Goal: Transaction & Acquisition: Register for event/course

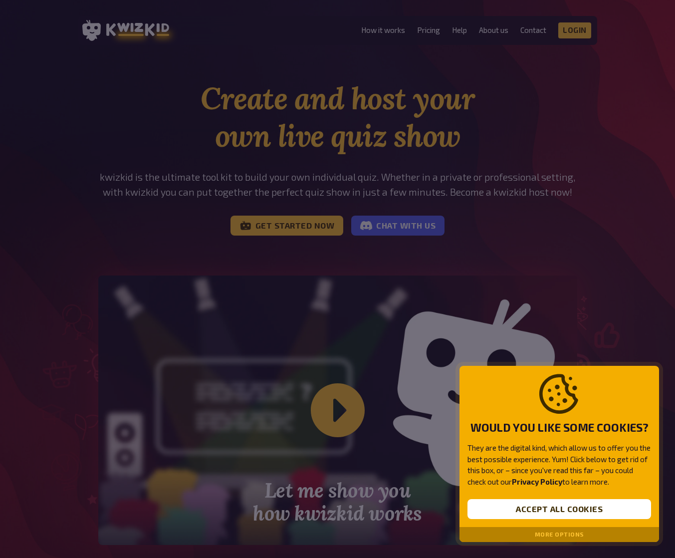
click at [548, 533] on button "More options" at bounding box center [559, 534] width 49 height 7
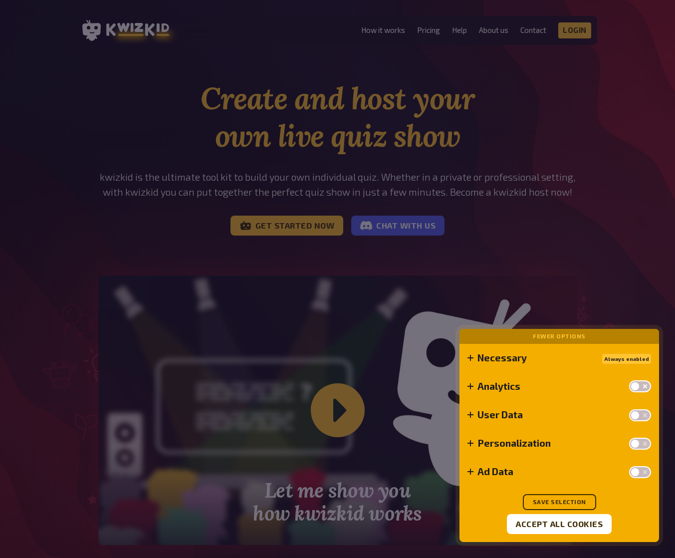
click at [645, 385] on img at bounding box center [645, 386] width 6 height 6
click at [629, 380] on input "checkbox" at bounding box center [628, 380] width 0 height 0
click at [634, 385] on img at bounding box center [635, 386] width 6 height 6
click at [629, 380] on input "checkbox" at bounding box center [628, 380] width 0 height 0
checkbox input "false"
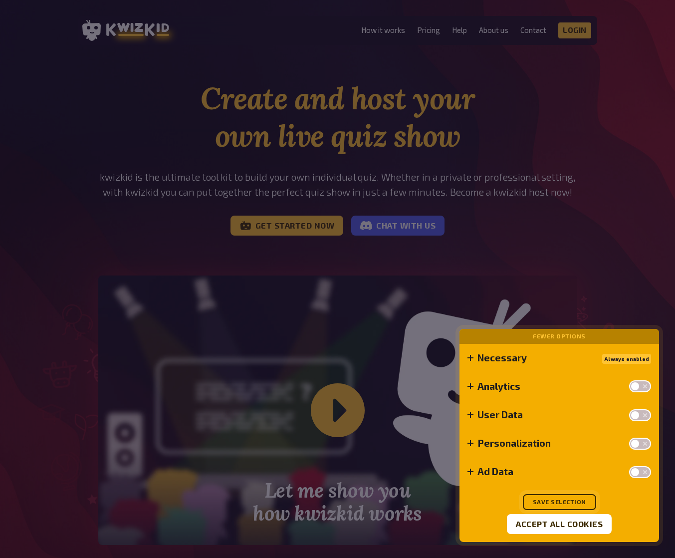
click at [537, 500] on button "Save selection" at bounding box center [559, 502] width 73 height 16
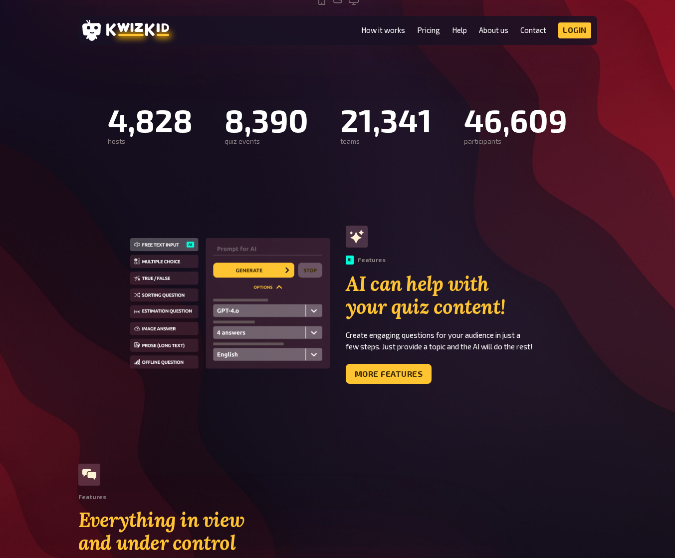
scroll to position [576, 0]
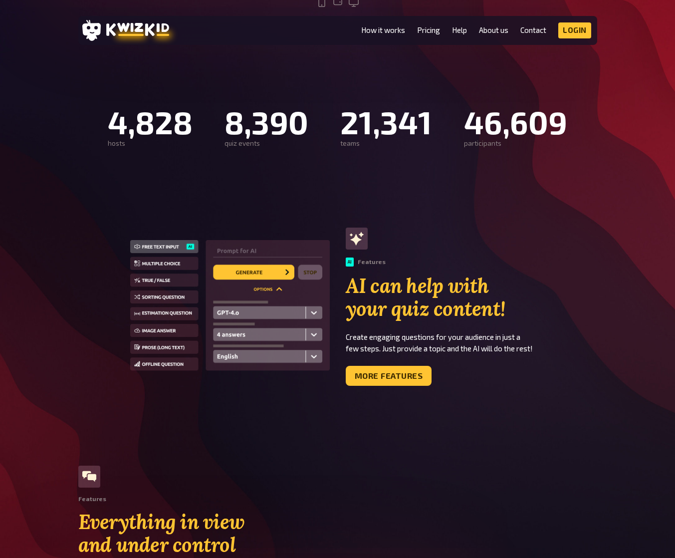
click at [249, 272] on img at bounding box center [230, 306] width 200 height 133
click at [385, 375] on link "More Features" at bounding box center [389, 376] width 86 height 20
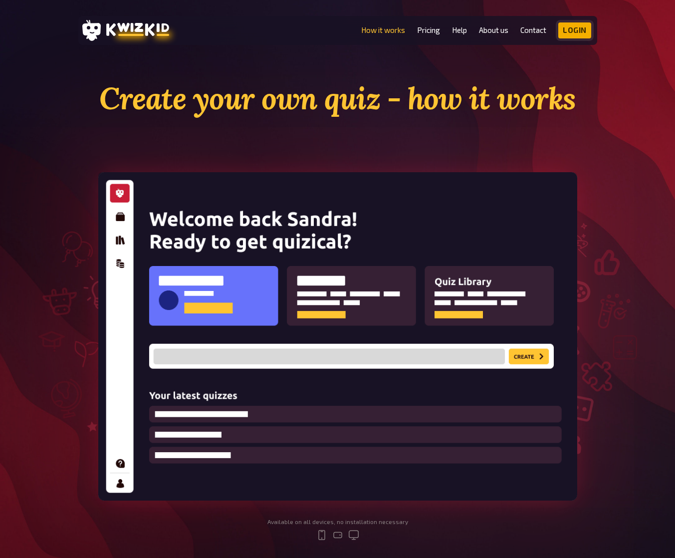
click at [584, 29] on link "Login" at bounding box center [574, 30] width 33 height 16
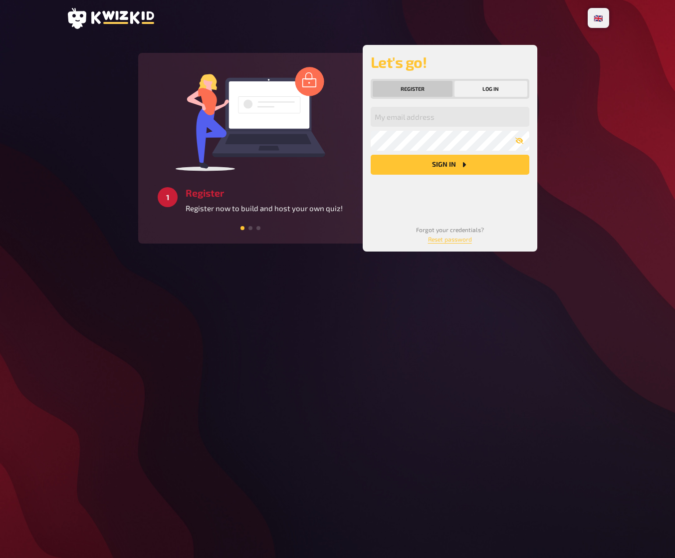
click at [416, 91] on button "Register" at bounding box center [413, 89] width 80 height 16
